Goal: Information Seeking & Learning: Learn about a topic

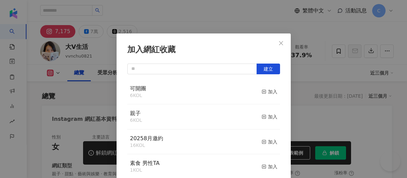
scroll to position [167, 0]
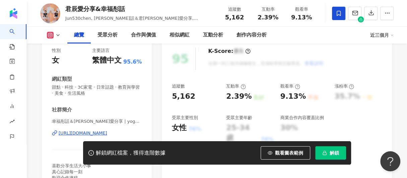
scroll to position [101, 0]
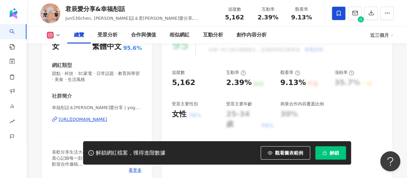
click at [330, 151] on span "解鎖" at bounding box center [334, 153] width 9 height 5
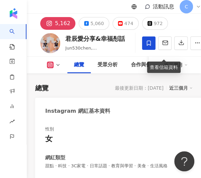
click at [147, 46] on icon at bounding box center [149, 43] width 6 height 6
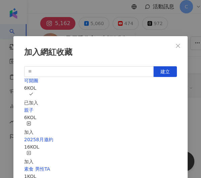
scroll to position [33, 0]
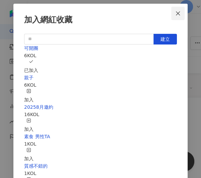
click at [177, 12] on icon "close" at bounding box center [177, 13] width 5 height 5
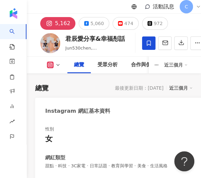
scroll to position [10, 0]
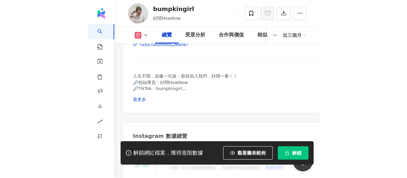
scroll to position [167, 0]
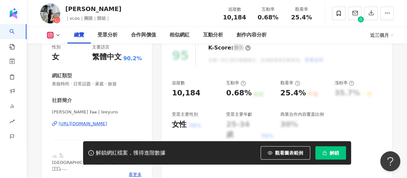
scroll to position [101, 0]
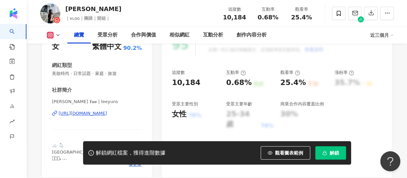
click at [83, 114] on div "https://www.instagram.com/leeyuns/" at bounding box center [83, 114] width 49 height 6
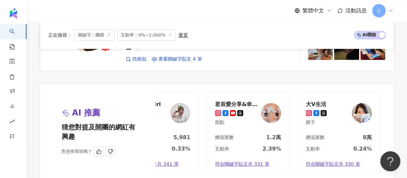
scroll to position [1434, 0]
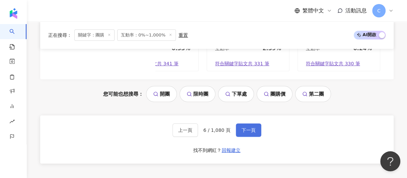
click at [246, 128] on span "下一頁" at bounding box center [249, 130] width 14 height 5
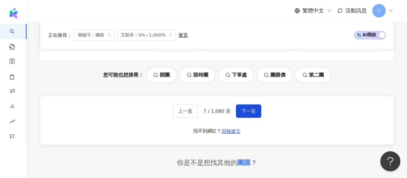
scroll to position [1504, 0]
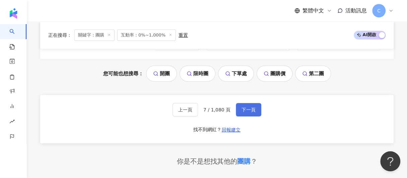
click at [247, 107] on span "下一頁" at bounding box center [249, 109] width 14 height 5
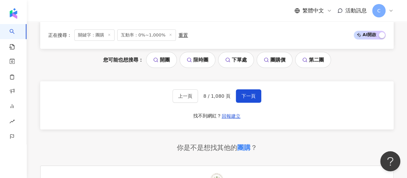
scroll to position [1353, 0]
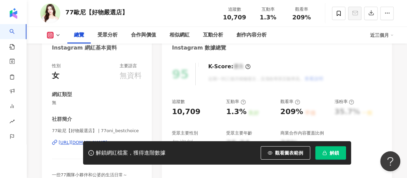
scroll to position [101, 0]
